Goal: Transaction & Acquisition: Purchase product/service

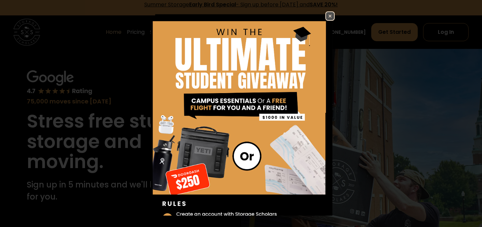
scroll to position [7, 0]
click at [330, 16] on img at bounding box center [330, 16] width 8 height 8
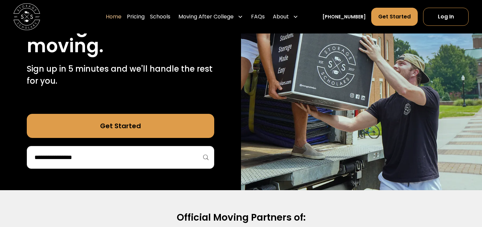
scroll to position [123, 0]
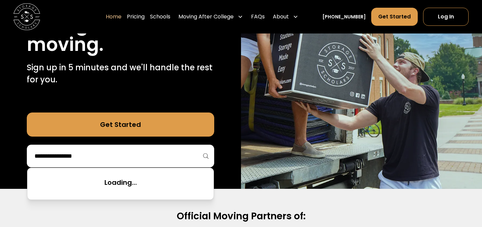
click at [119, 152] on input "search" at bounding box center [120, 155] width 173 height 11
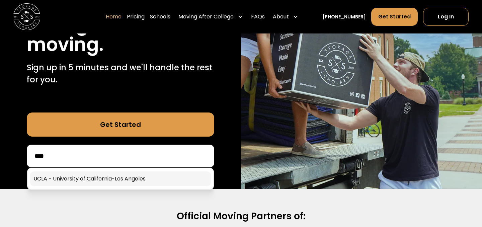
type input "****"
click at [111, 179] on link at bounding box center [120, 178] width 181 height 15
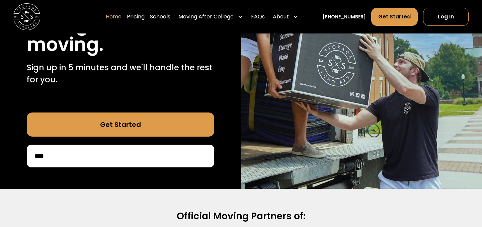
scroll to position [186, 0]
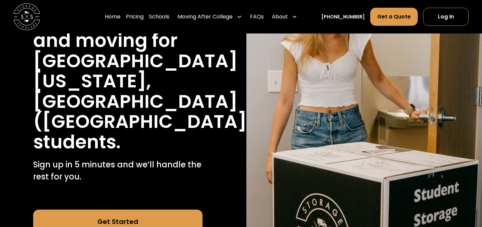
scroll to position [122, 0]
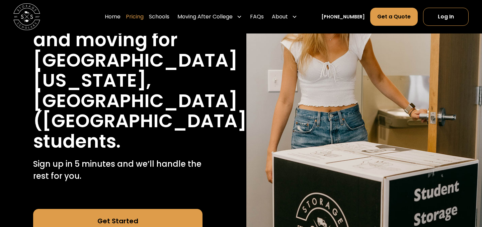
click at [143, 18] on link "Pricing" at bounding box center [135, 16] width 18 height 19
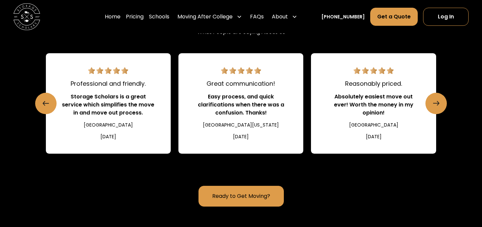
scroll to position [768, 0]
